Goal: Task Accomplishment & Management: Use online tool/utility

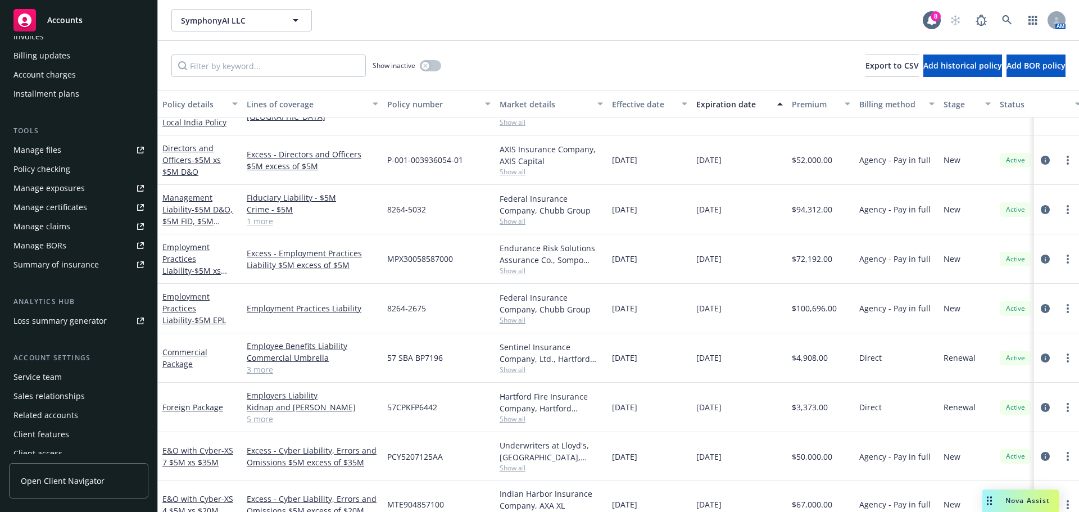
scroll to position [239, 0]
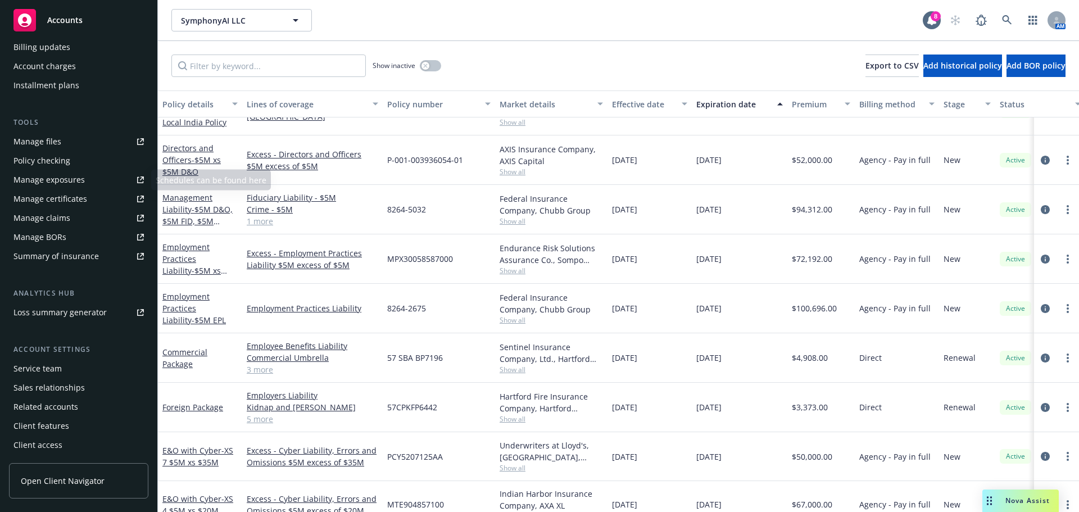
click at [44, 155] on div "Policy checking" at bounding box center [41, 161] width 57 height 18
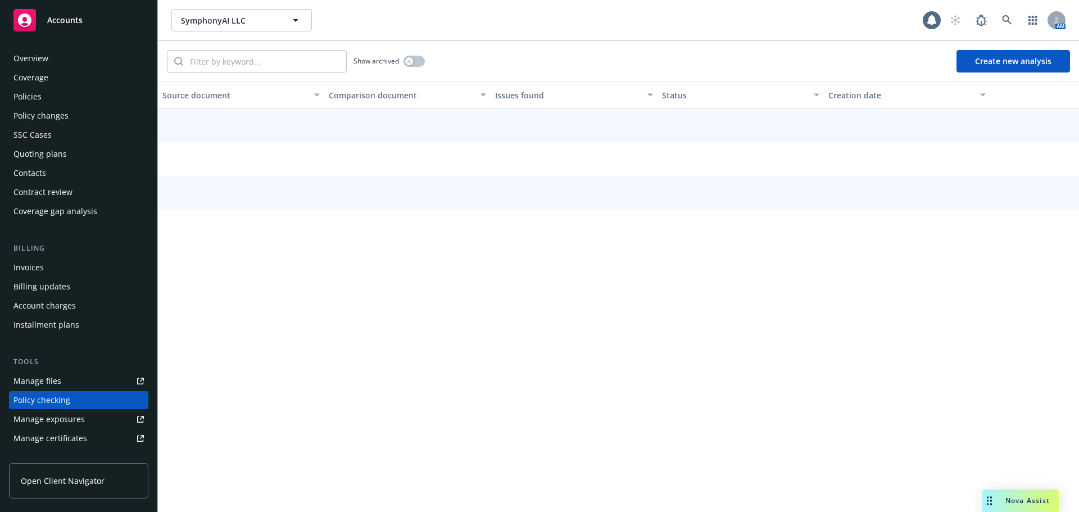
scroll to position [126, 0]
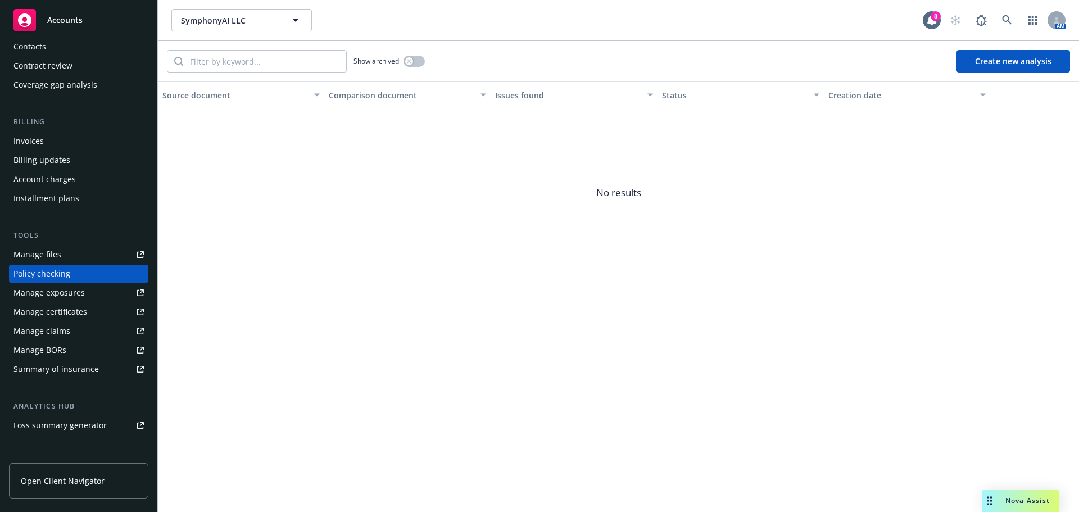
click at [994, 61] on button "Create new analysis" at bounding box center [1012, 61] width 113 height 22
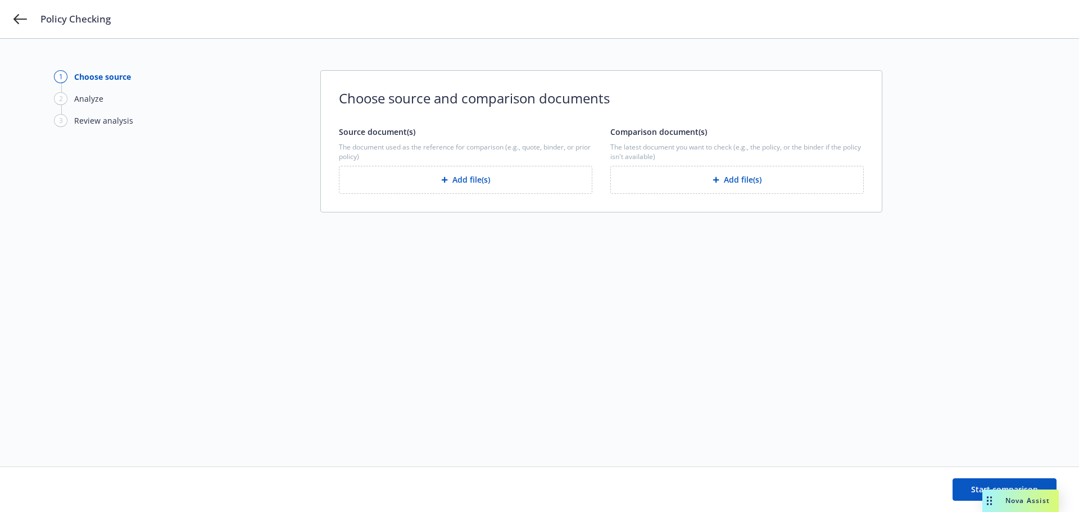
click at [515, 174] on button "Add file(s)" at bounding box center [465, 180] width 253 height 28
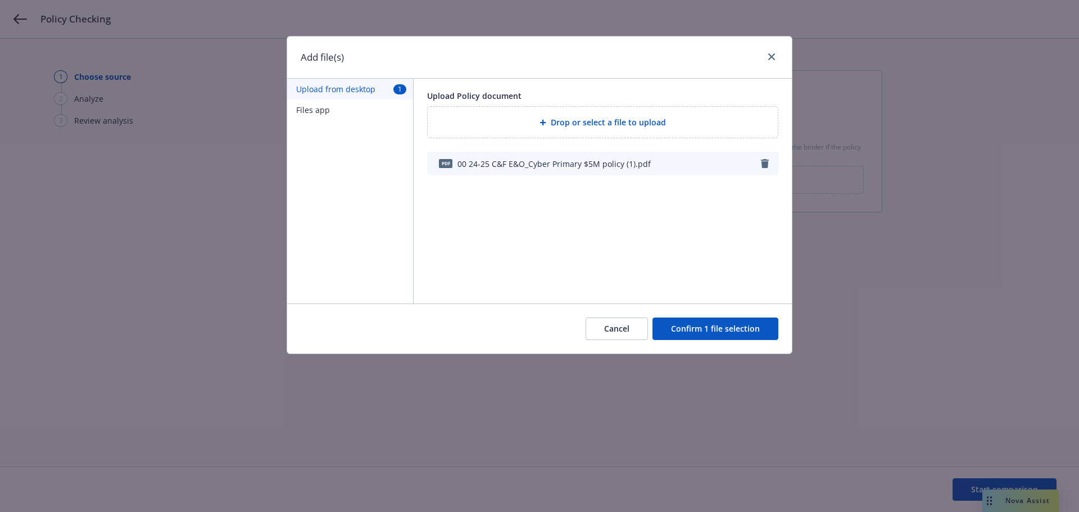
click at [720, 325] on button "Confirm 1 file selection" at bounding box center [715, 328] width 126 height 22
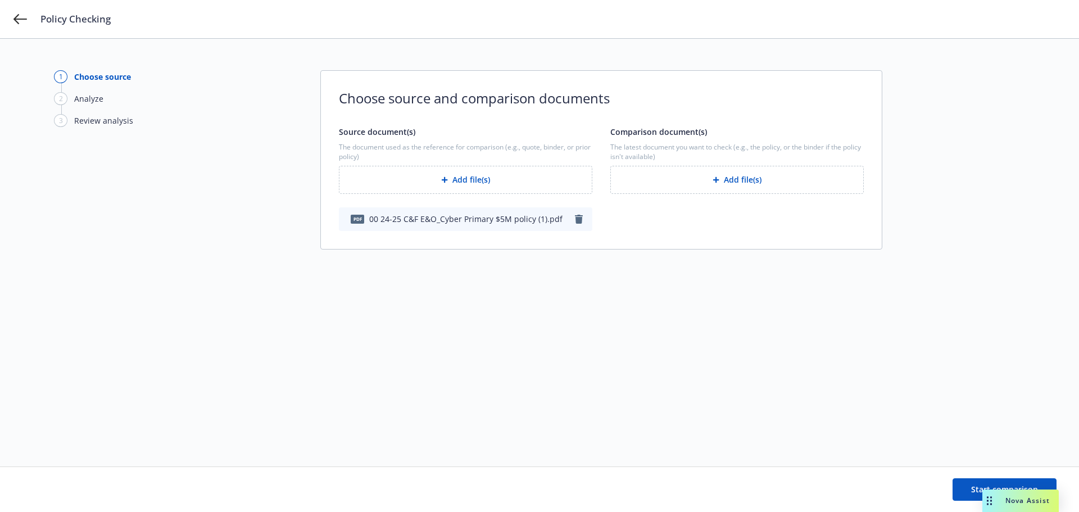
click at [758, 187] on button "Add file(s)" at bounding box center [736, 180] width 253 height 28
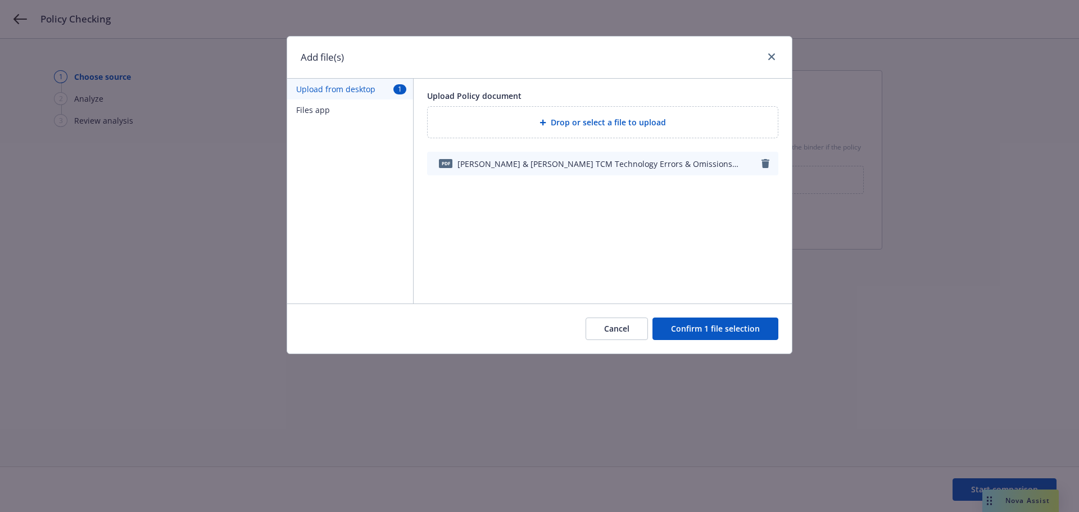
click at [717, 328] on button "Confirm 1 file selection" at bounding box center [715, 328] width 126 height 22
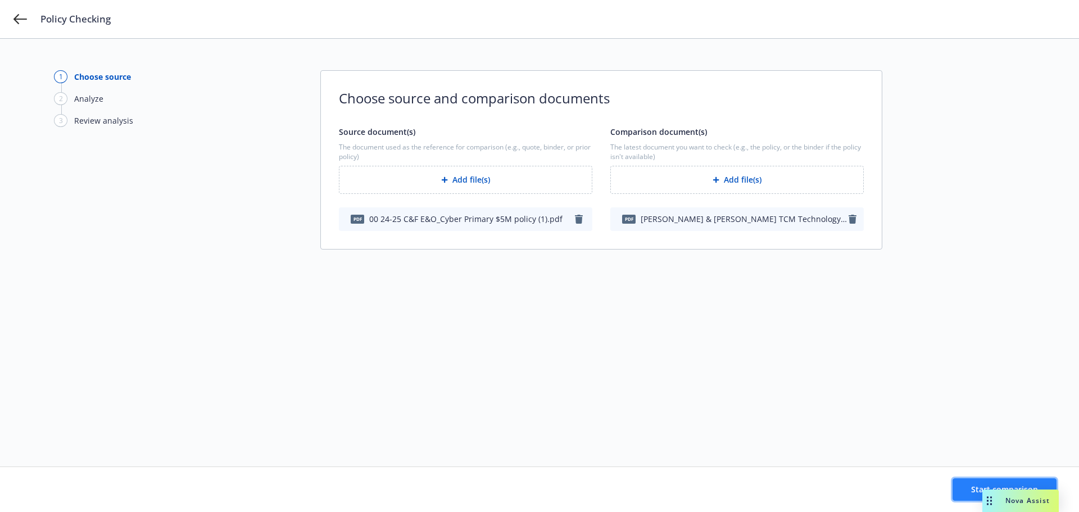
click at [965, 492] on button "Start comparison" at bounding box center [1004, 489] width 104 height 22
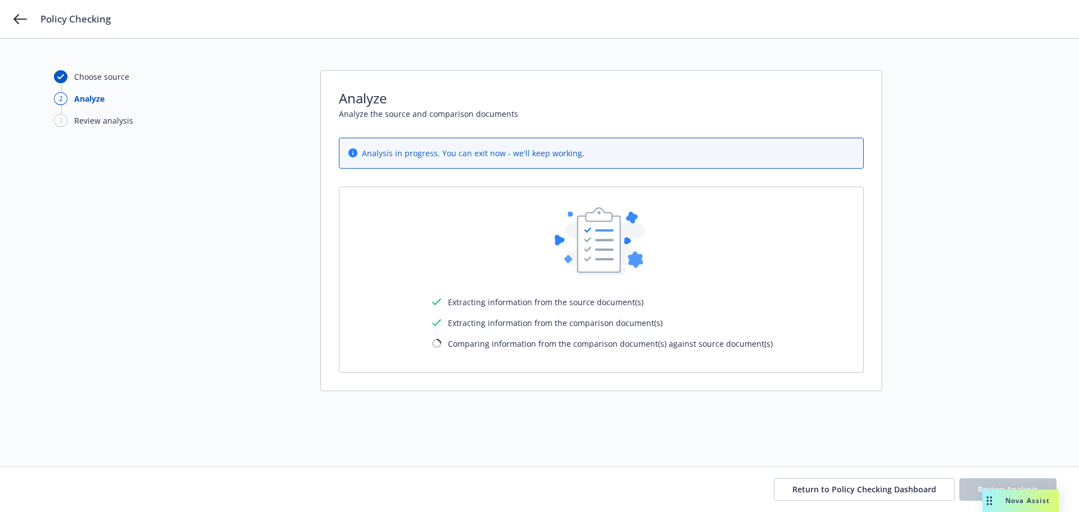
click at [992, 434] on div "Choose source 2 Analyze 3 Review analysis Analyze Analyze the source and compar…" at bounding box center [539, 275] width 1079 height 473
click at [15, 17] on icon at bounding box center [19, 18] width 13 height 13
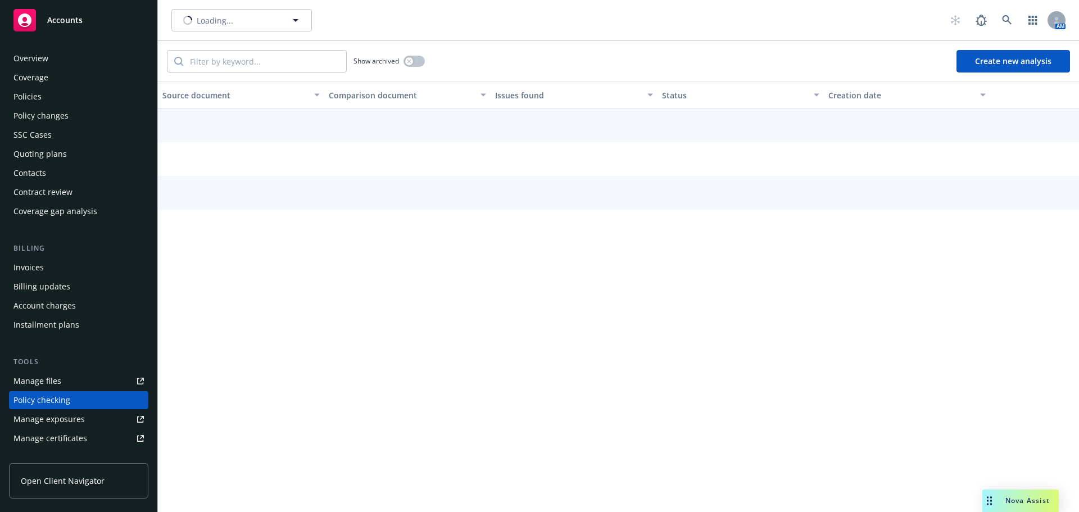
scroll to position [126, 0]
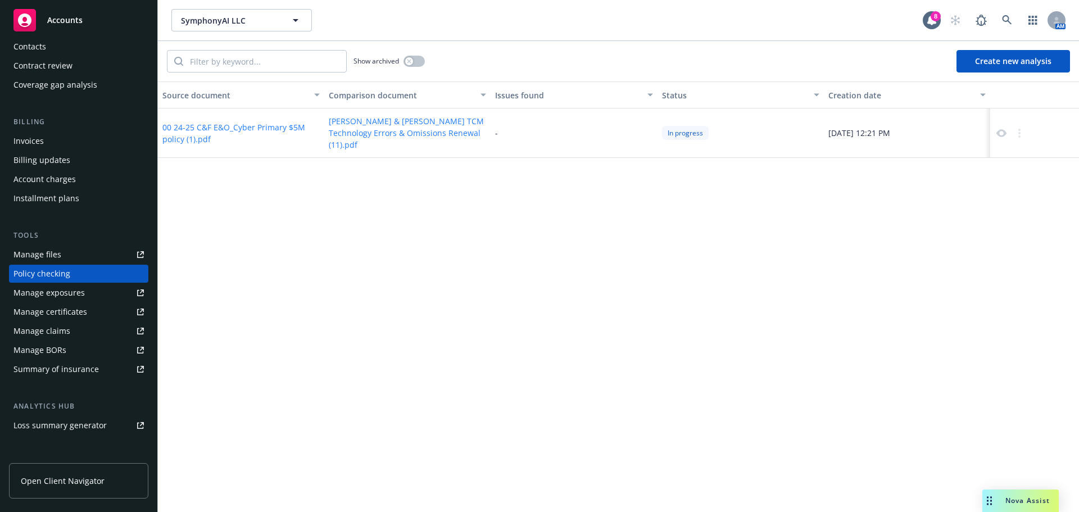
click at [1037, 58] on button "Create new analysis" at bounding box center [1012, 61] width 113 height 22
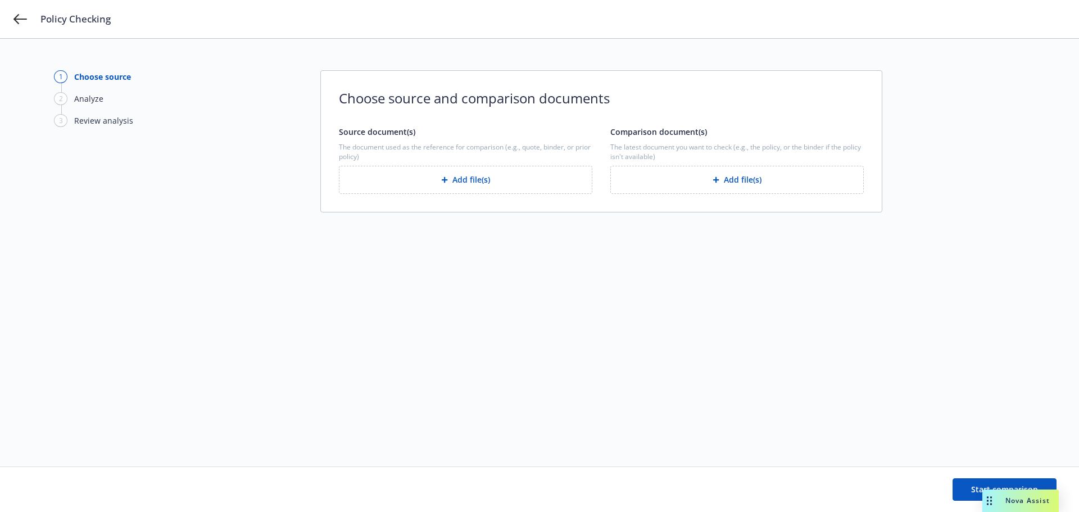
click at [530, 178] on button "Add file(s)" at bounding box center [465, 180] width 253 height 28
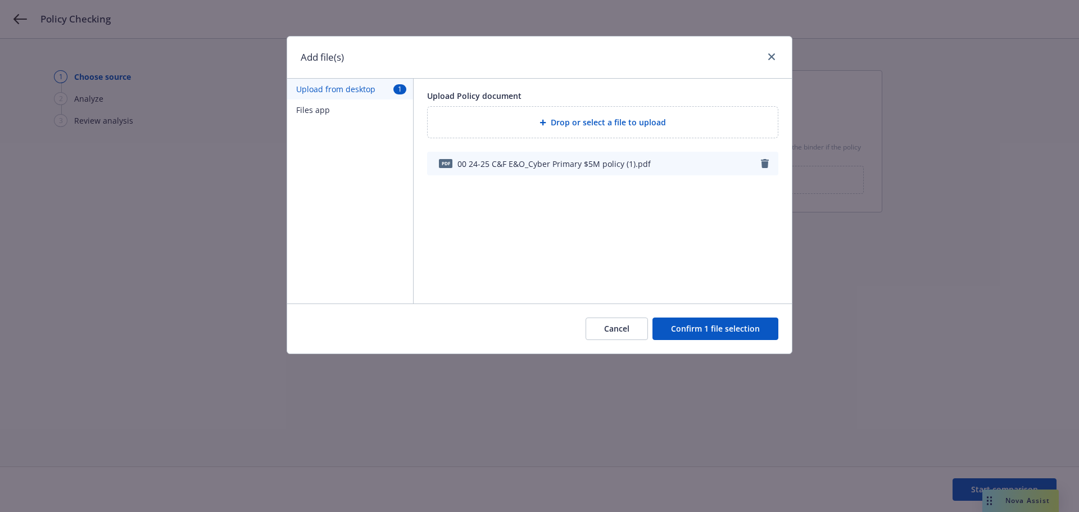
click at [712, 333] on button "Confirm 1 file selection" at bounding box center [715, 328] width 126 height 22
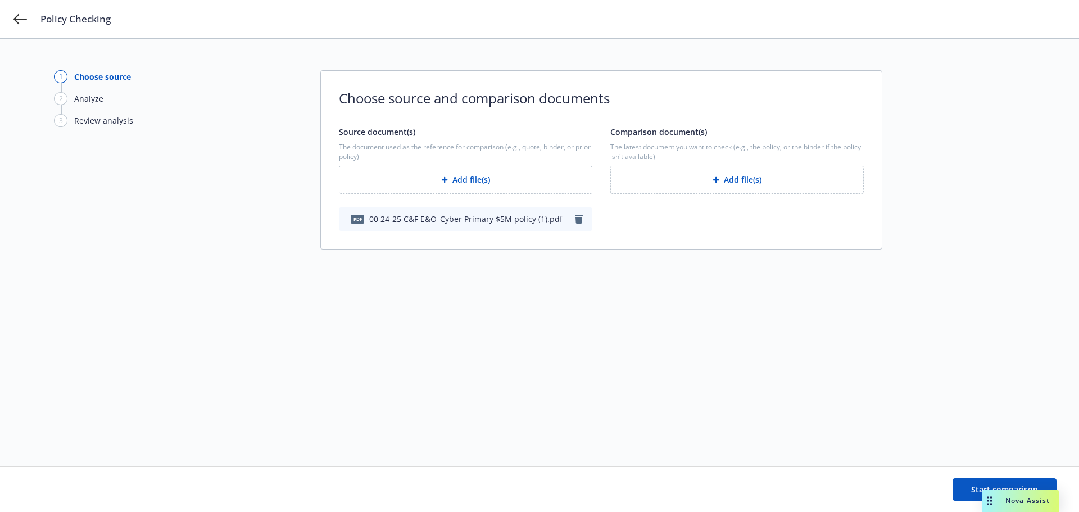
click at [747, 185] on button "Add file(s)" at bounding box center [736, 180] width 253 height 28
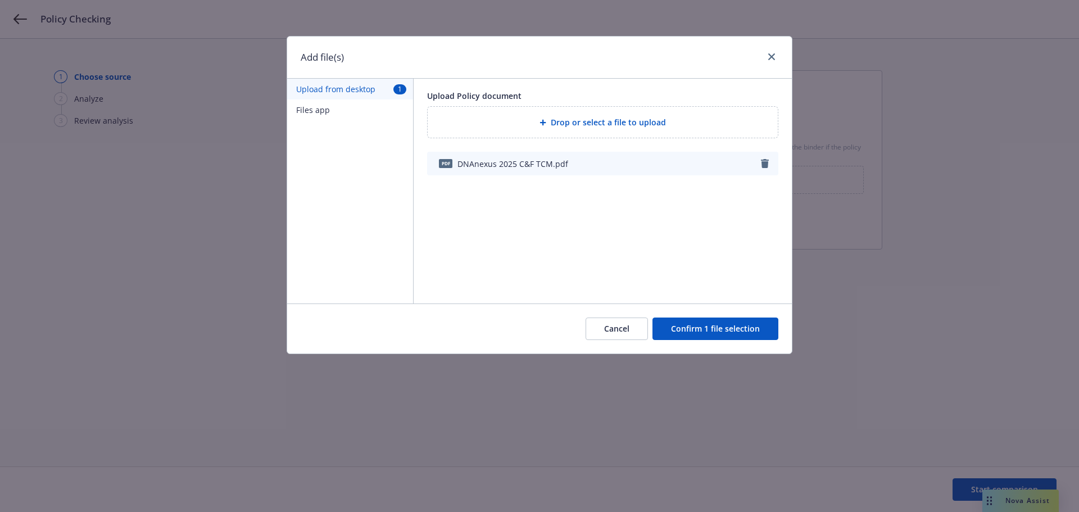
click at [723, 329] on button "Confirm 1 file selection" at bounding box center [715, 328] width 126 height 22
